Goal: Navigation & Orientation: Find specific page/section

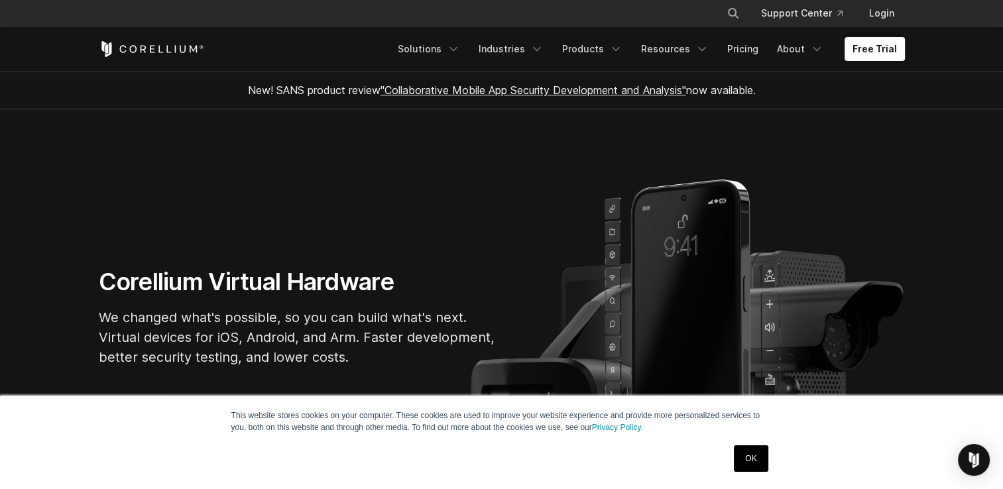
scroll to position [52, 0]
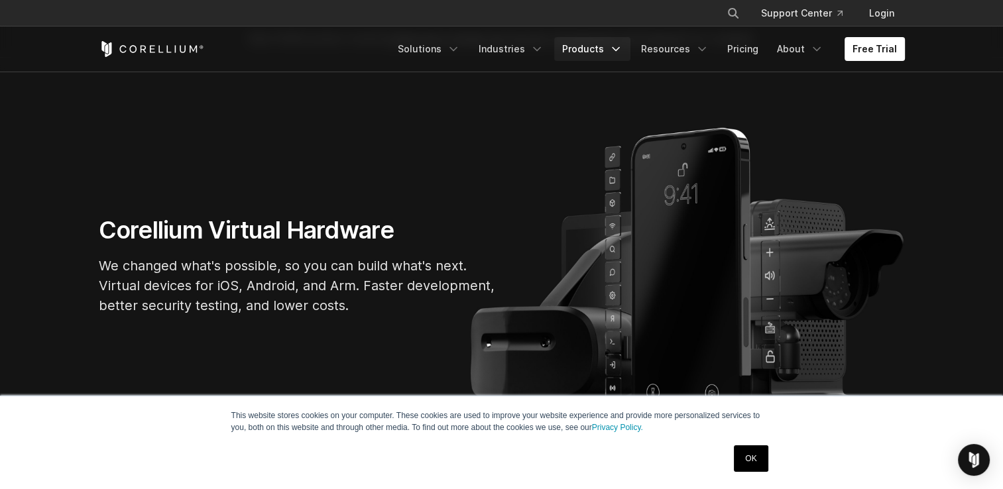
click at [607, 55] on link "Products" at bounding box center [592, 49] width 76 height 24
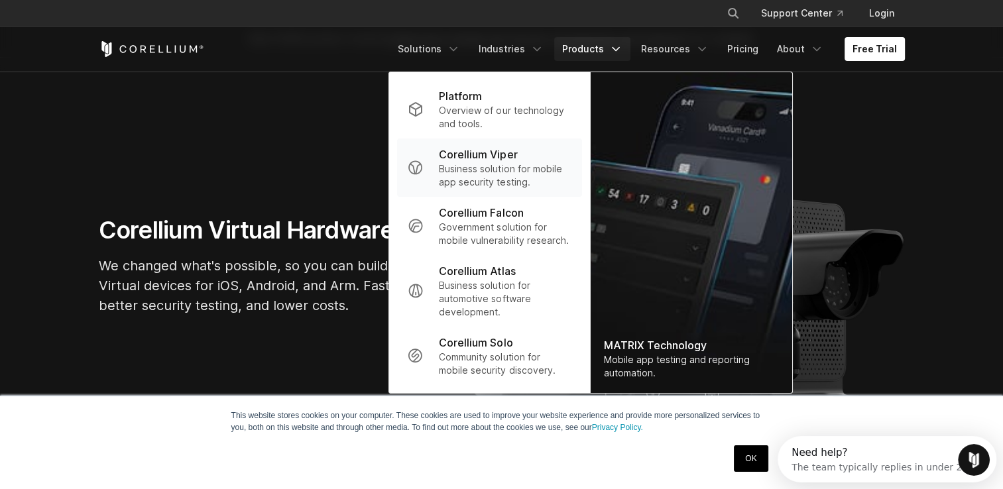
scroll to position [0, 0]
click at [464, 89] on p "Platform" at bounding box center [460, 96] width 43 height 16
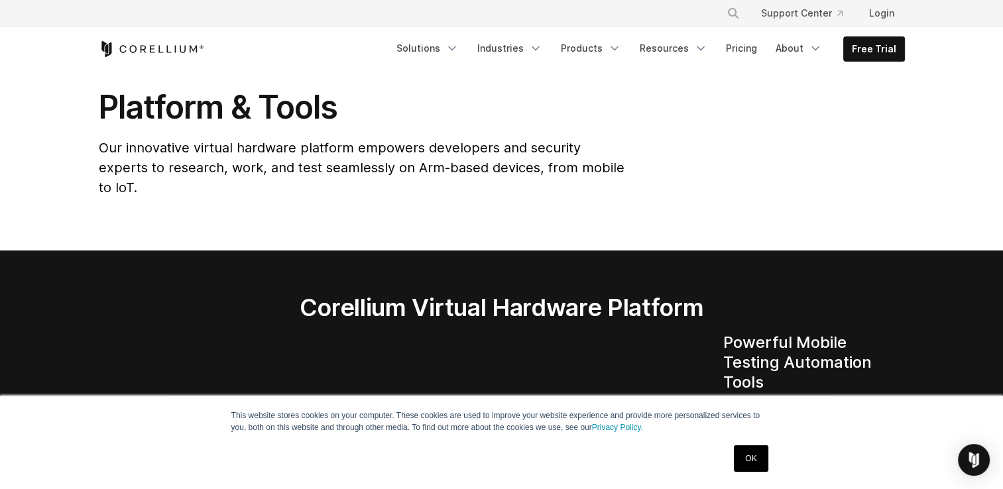
scroll to position [45, 0]
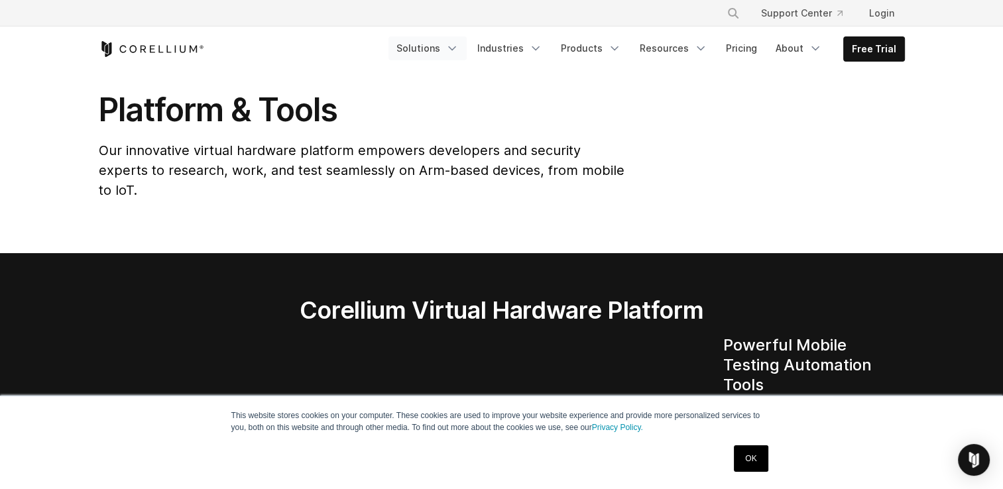
click at [438, 49] on link "Solutions" at bounding box center [427, 48] width 78 height 24
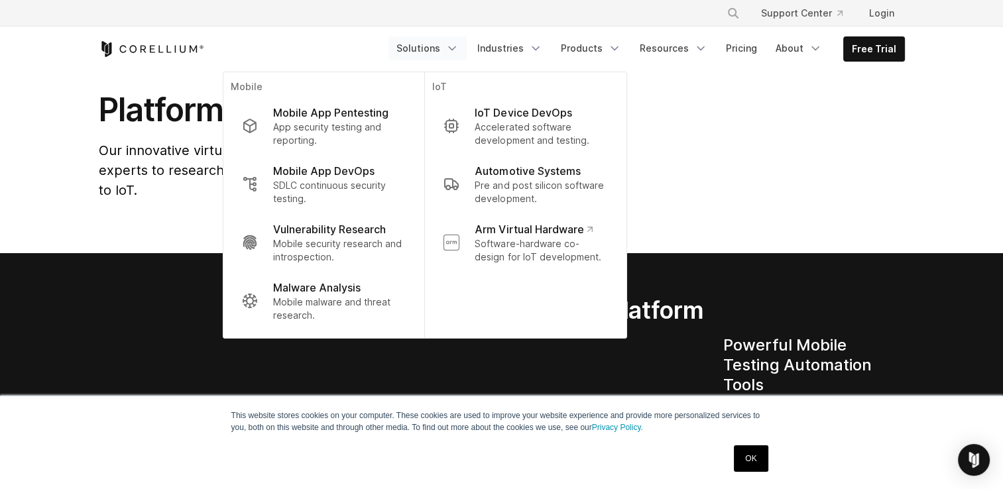
click at [438, 49] on link "Solutions" at bounding box center [427, 48] width 78 height 24
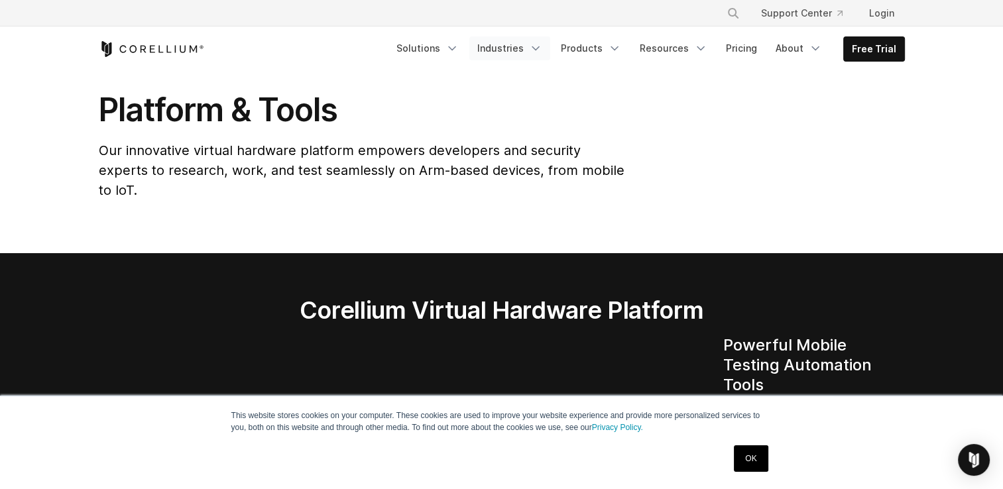
click at [515, 44] on link "Industries" at bounding box center [509, 48] width 81 height 24
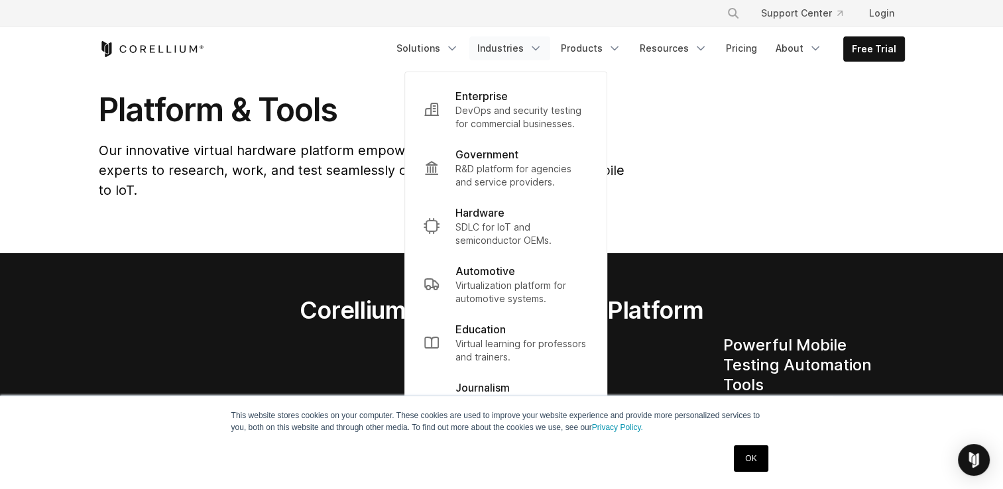
click at [515, 44] on link "Industries" at bounding box center [509, 48] width 81 height 24
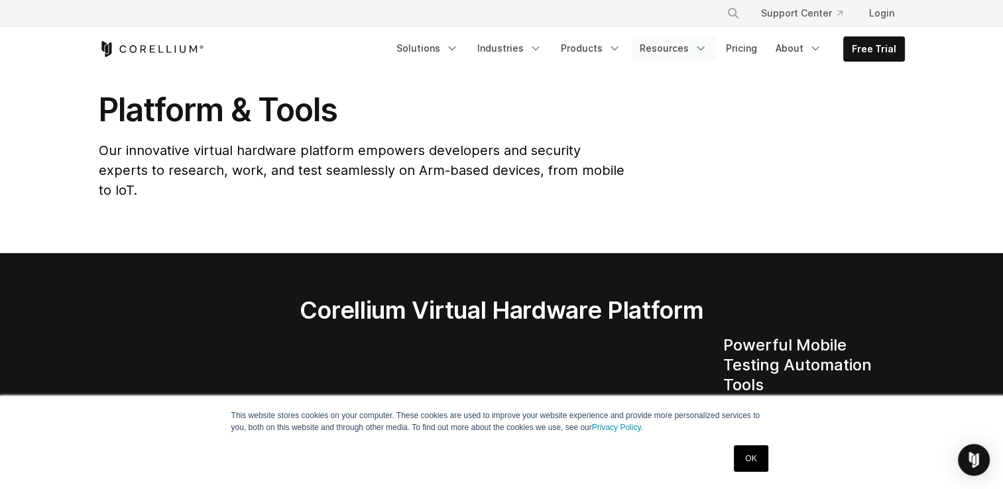
click at [657, 49] on link "Resources" at bounding box center [672, 48] width 83 height 24
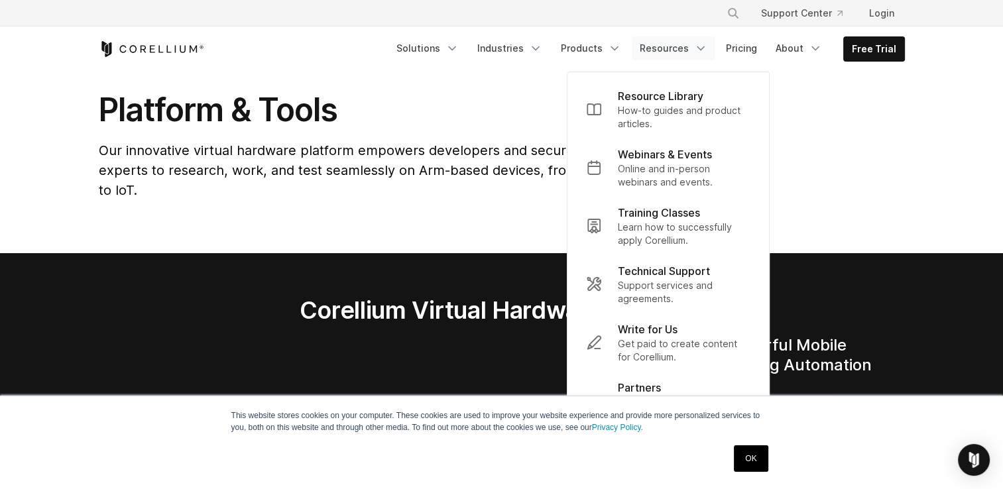
click at [657, 49] on link "Resources" at bounding box center [672, 48] width 83 height 24
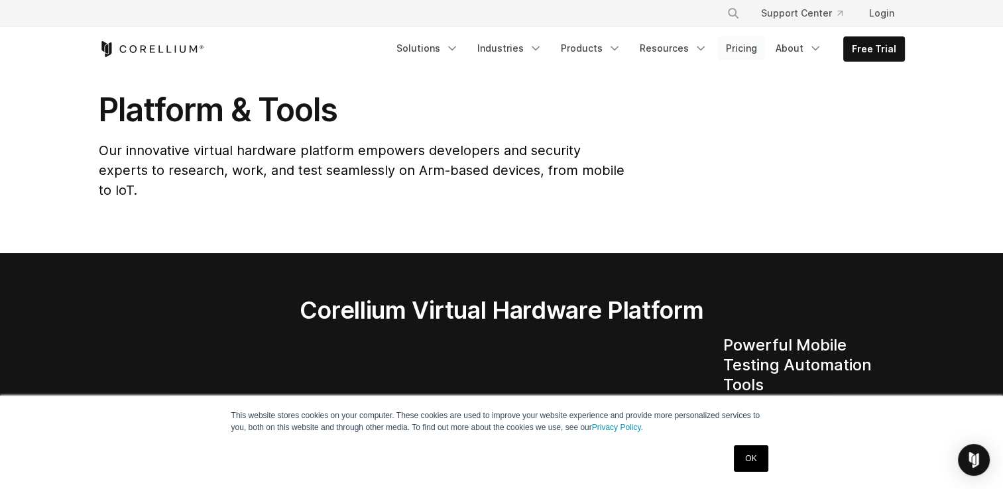
click at [733, 41] on link "Pricing" at bounding box center [741, 48] width 47 height 24
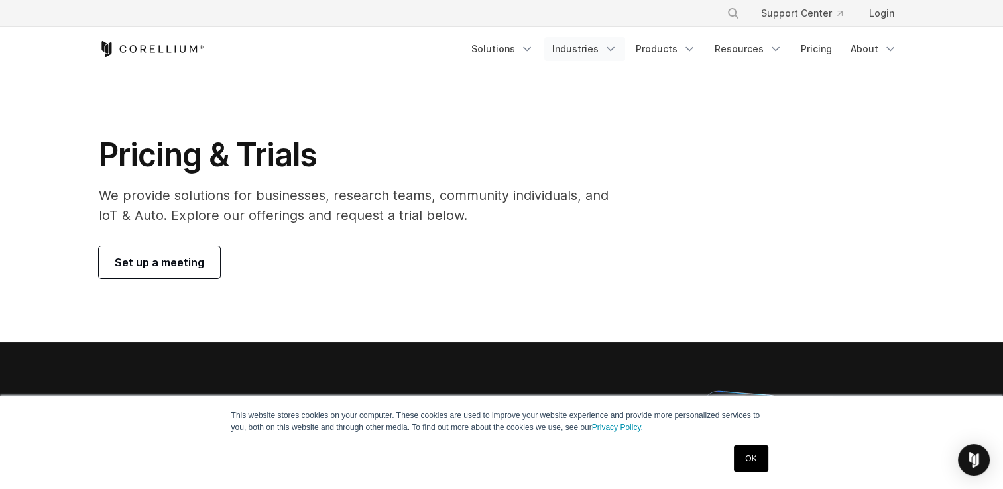
click at [604, 50] on link "Industries" at bounding box center [584, 49] width 81 height 24
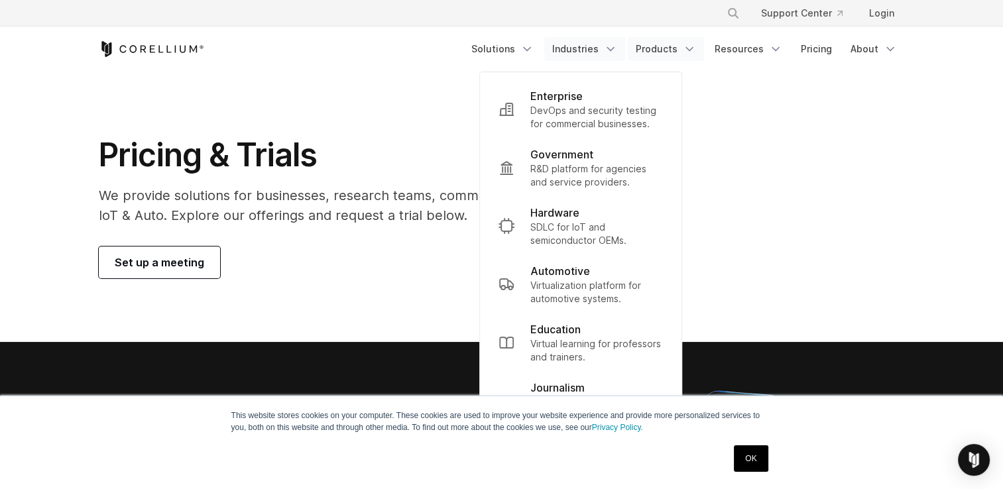
click at [655, 54] on link "Products" at bounding box center [665, 49] width 76 height 24
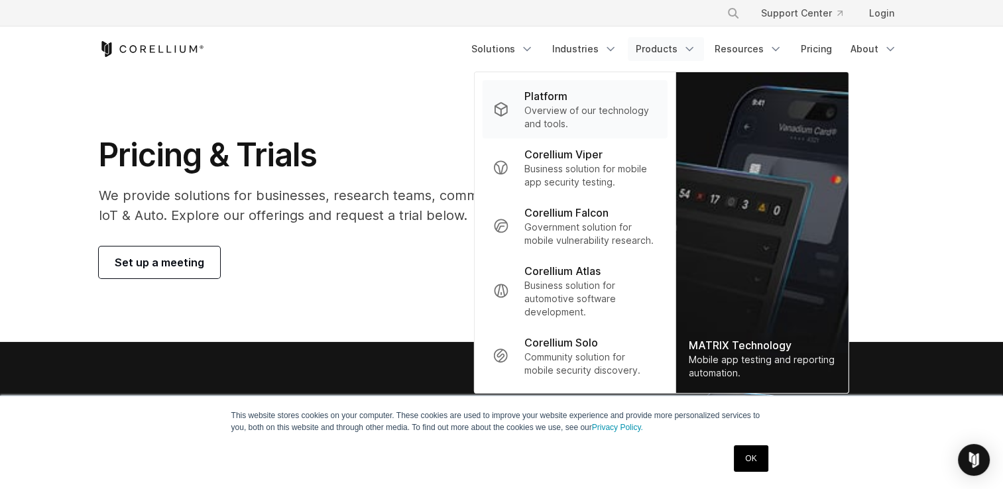
click at [548, 113] on p "Overview of our technology and tools." at bounding box center [590, 117] width 132 height 27
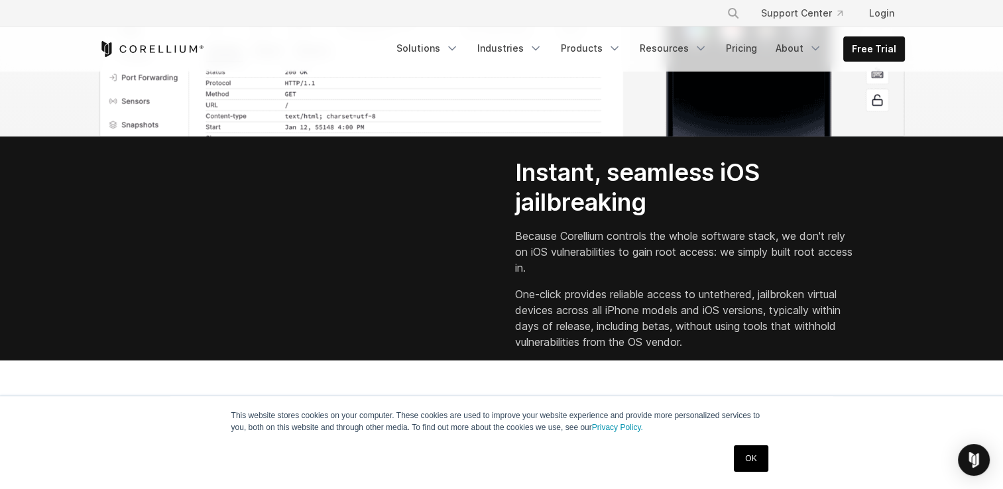
scroll to position [1729, 0]
